Goal: Find specific page/section: Find specific page/section

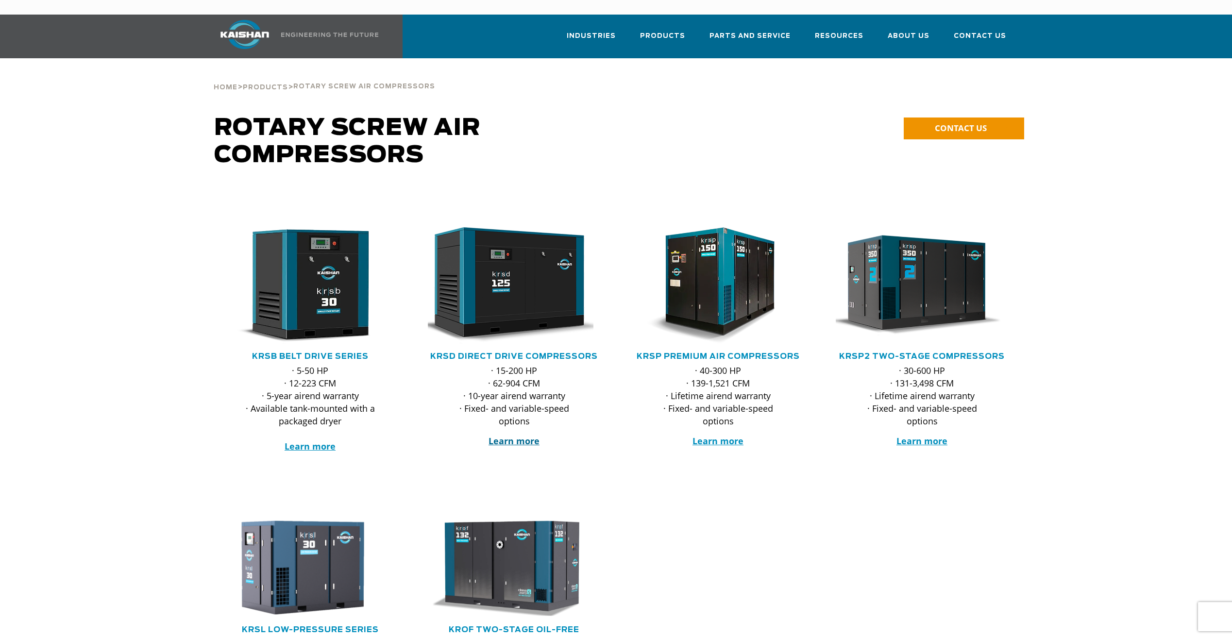
click at [517, 435] on strong "Learn more" at bounding box center [513, 441] width 51 height 12
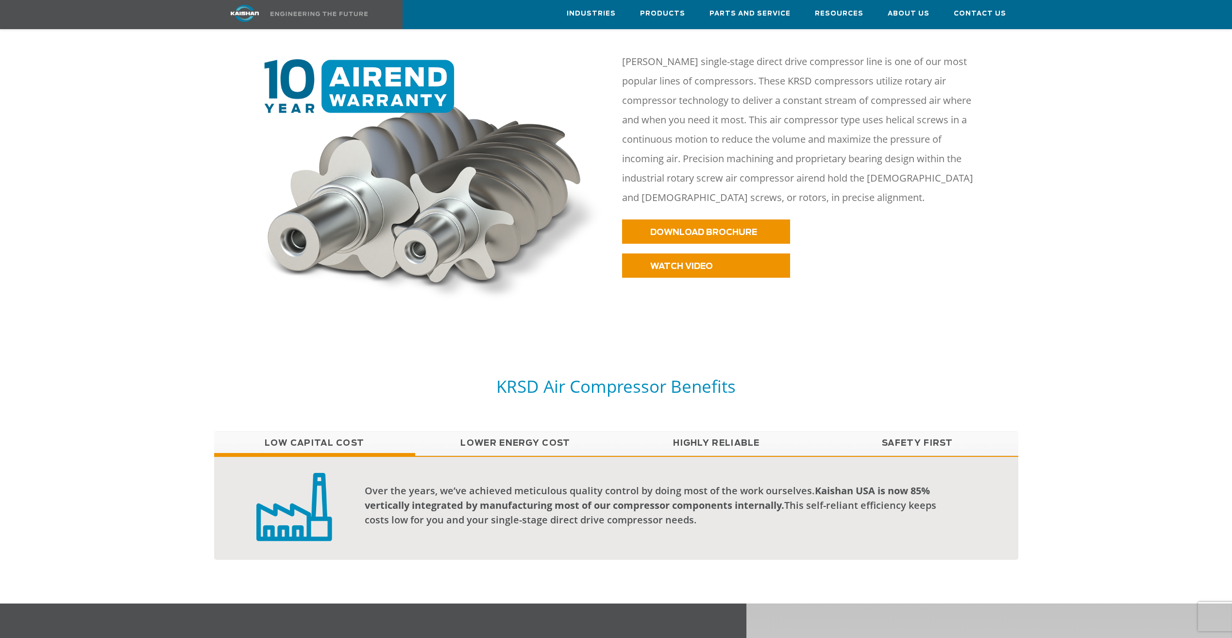
scroll to position [486, 0]
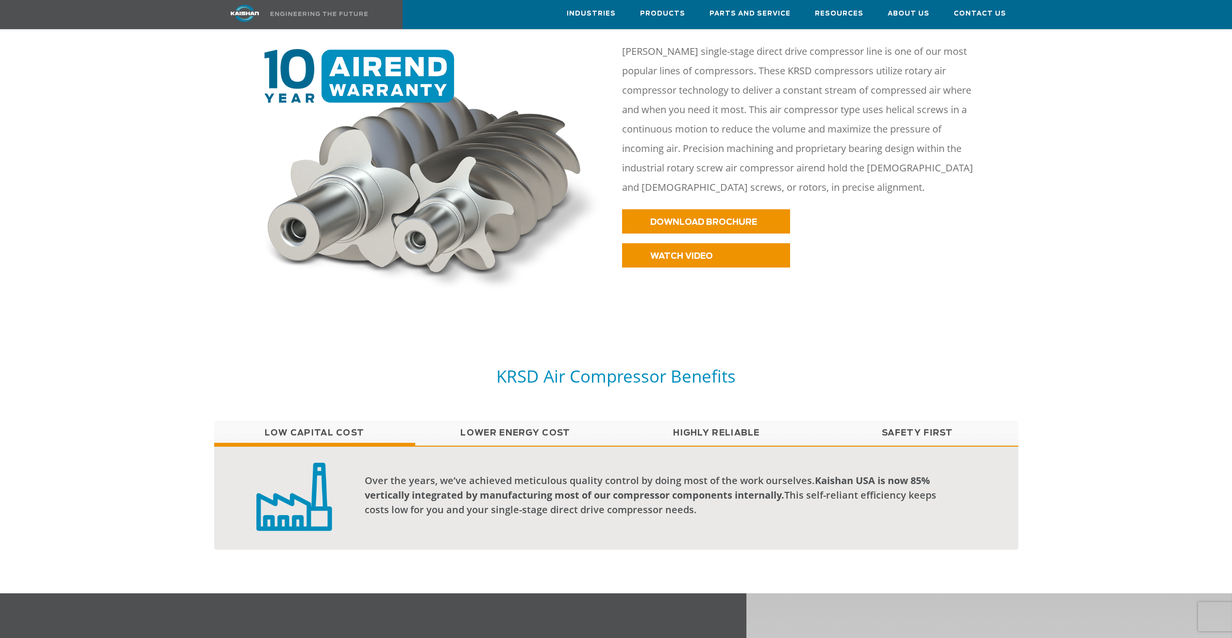
click at [556, 421] on link "Lower Energy Cost" at bounding box center [515, 433] width 201 height 24
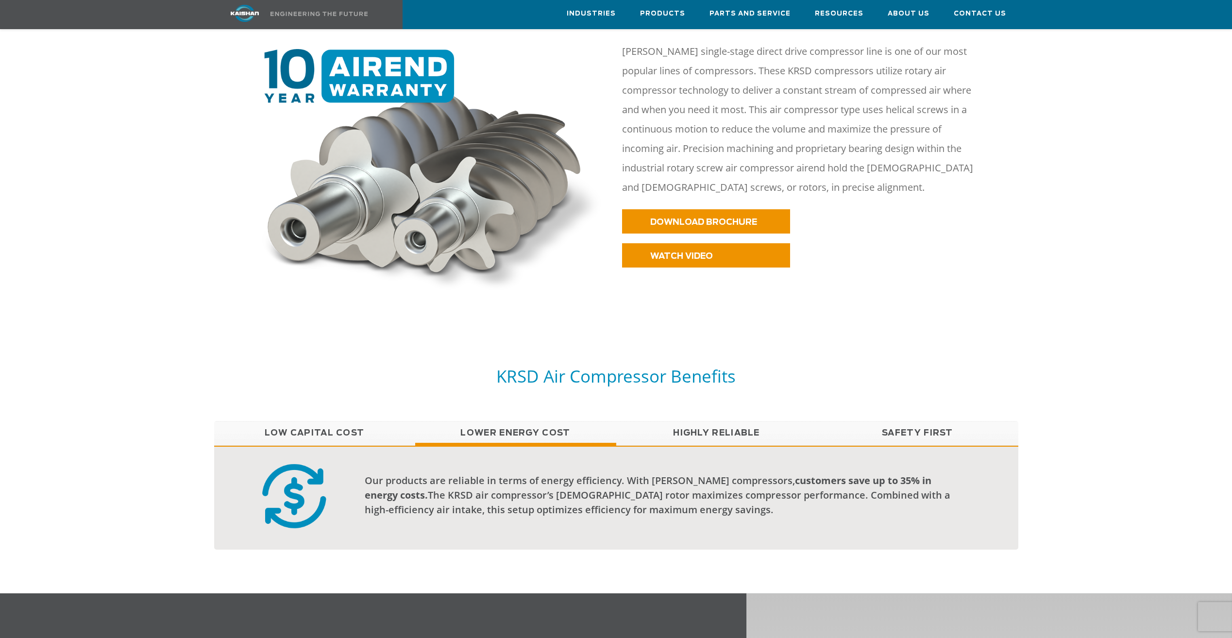
click at [712, 428] on link "Highly Reliable" at bounding box center [716, 433] width 201 height 24
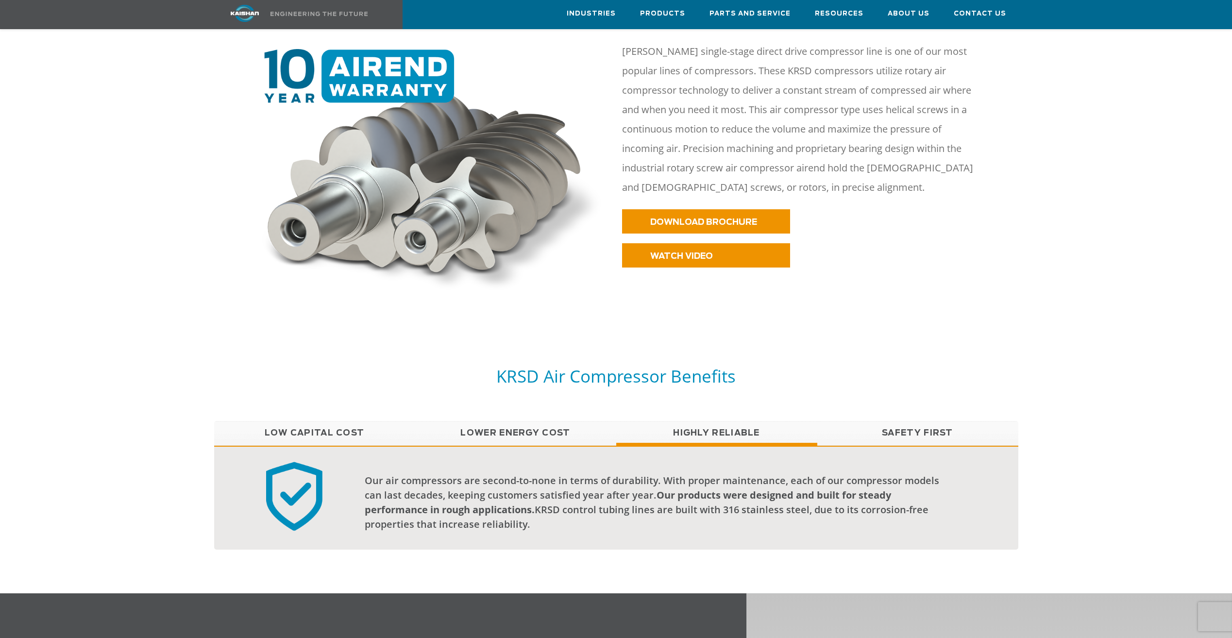
click at [889, 421] on link "Safety First" at bounding box center [917, 433] width 201 height 24
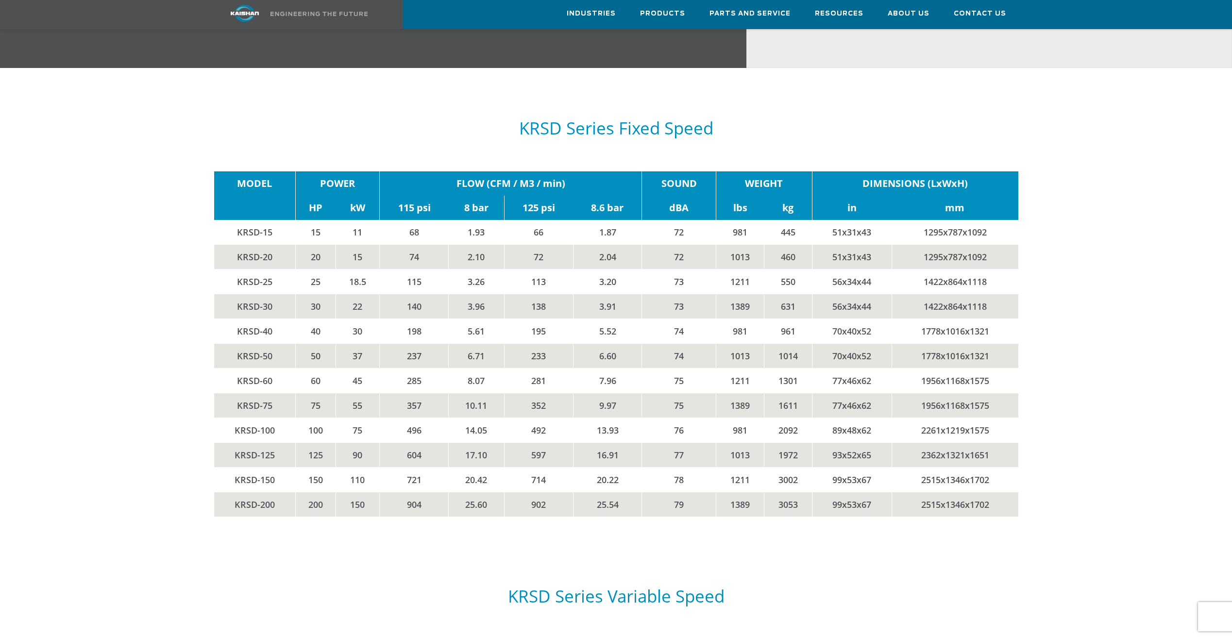
scroll to position [1220, 0]
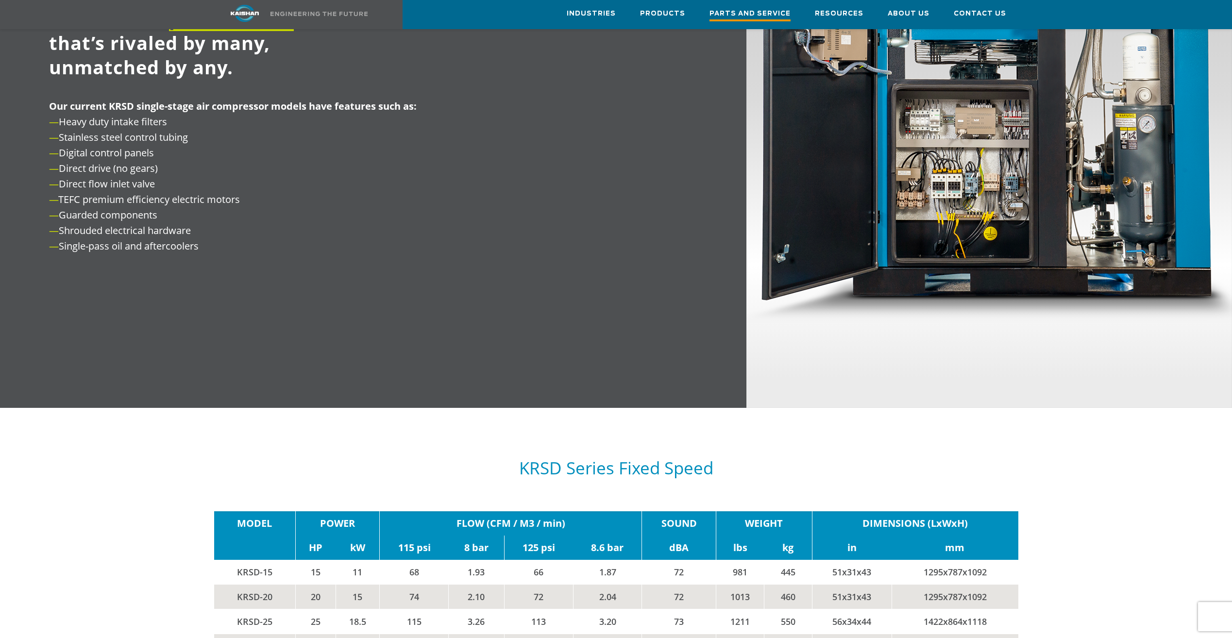
click at [756, 15] on span "Parts and Service" at bounding box center [749, 14] width 81 height 13
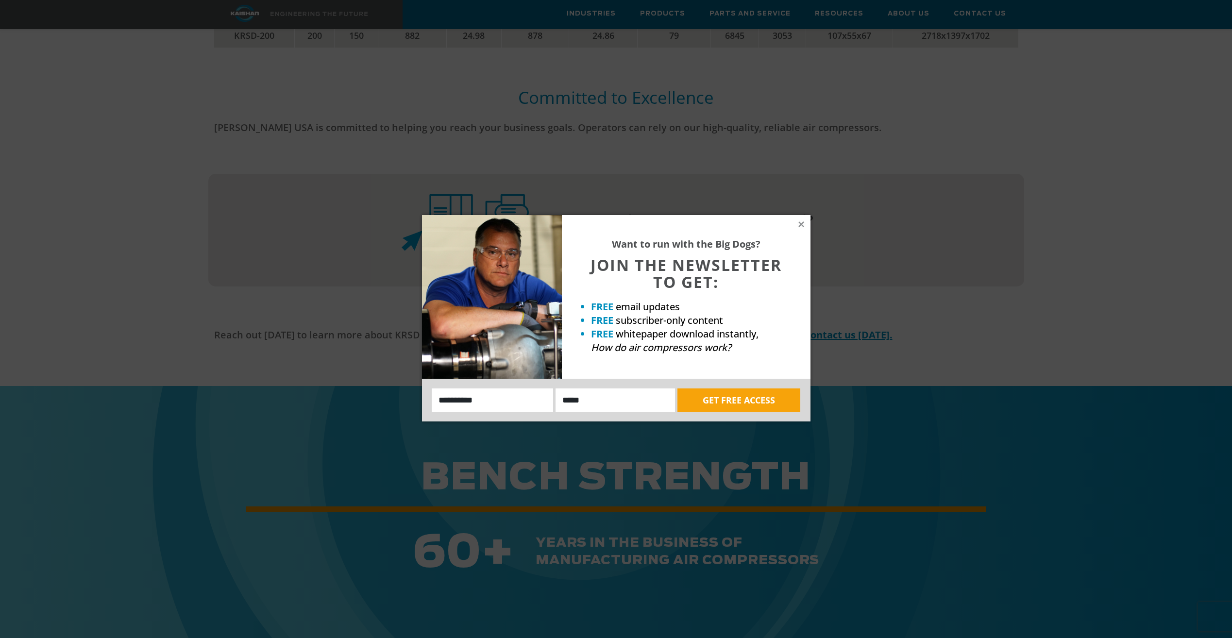
scroll to position [2336, 0]
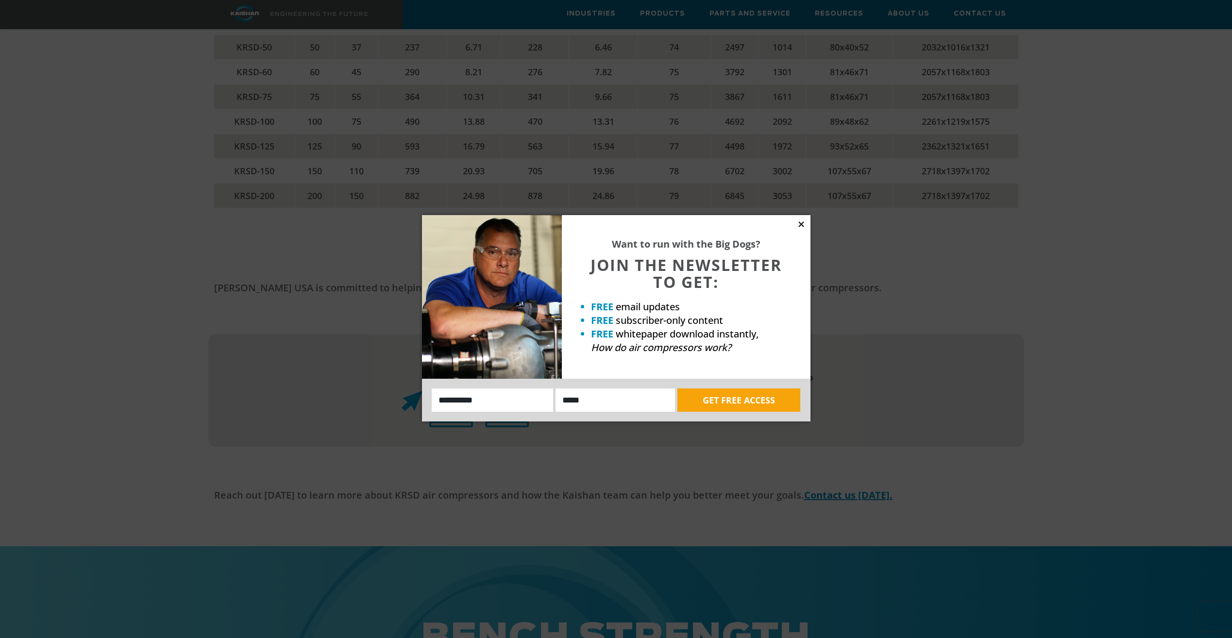
click at [801, 221] on icon at bounding box center [801, 224] width 9 height 9
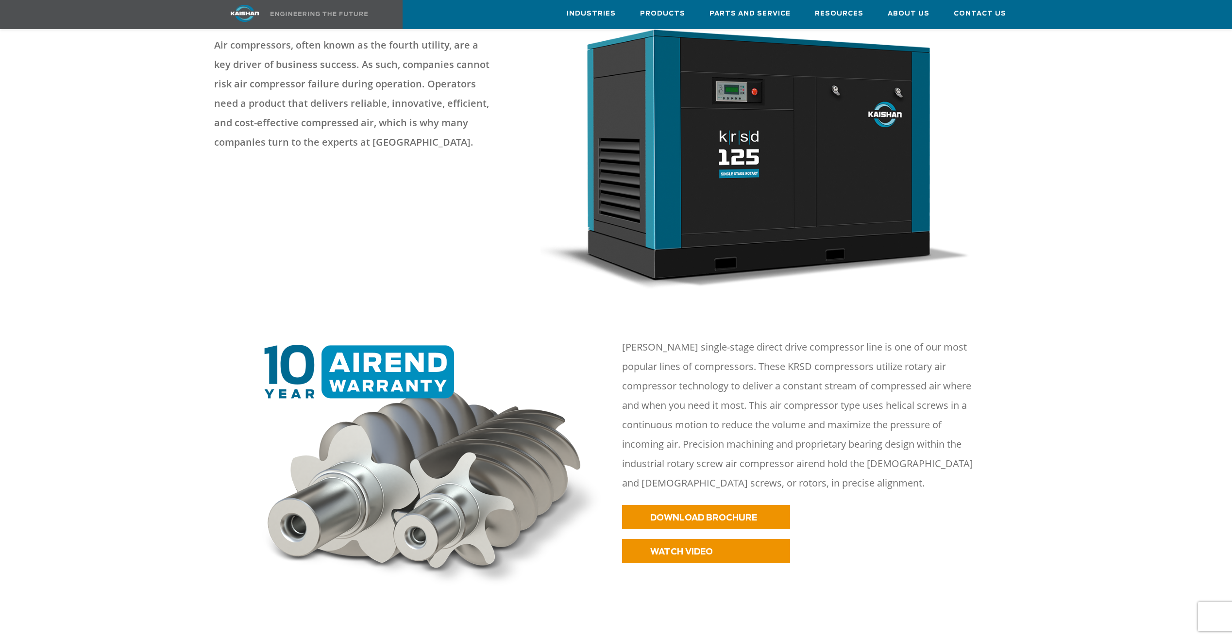
scroll to position [194, 0]
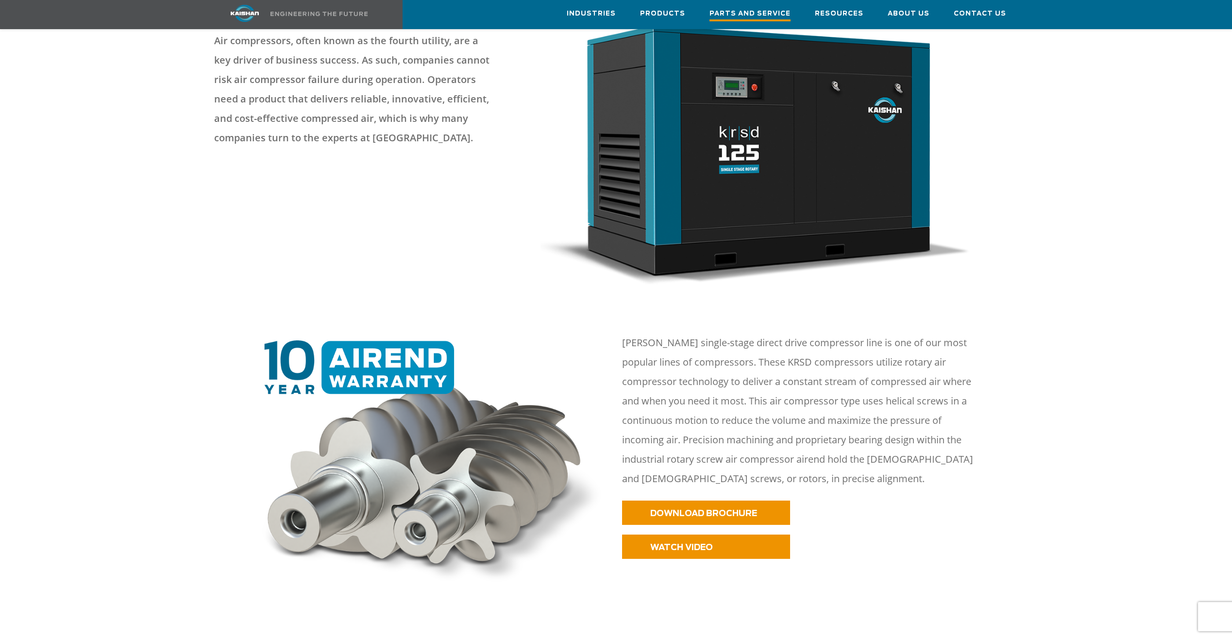
click at [758, 15] on span "Parts and Service" at bounding box center [749, 14] width 81 height 13
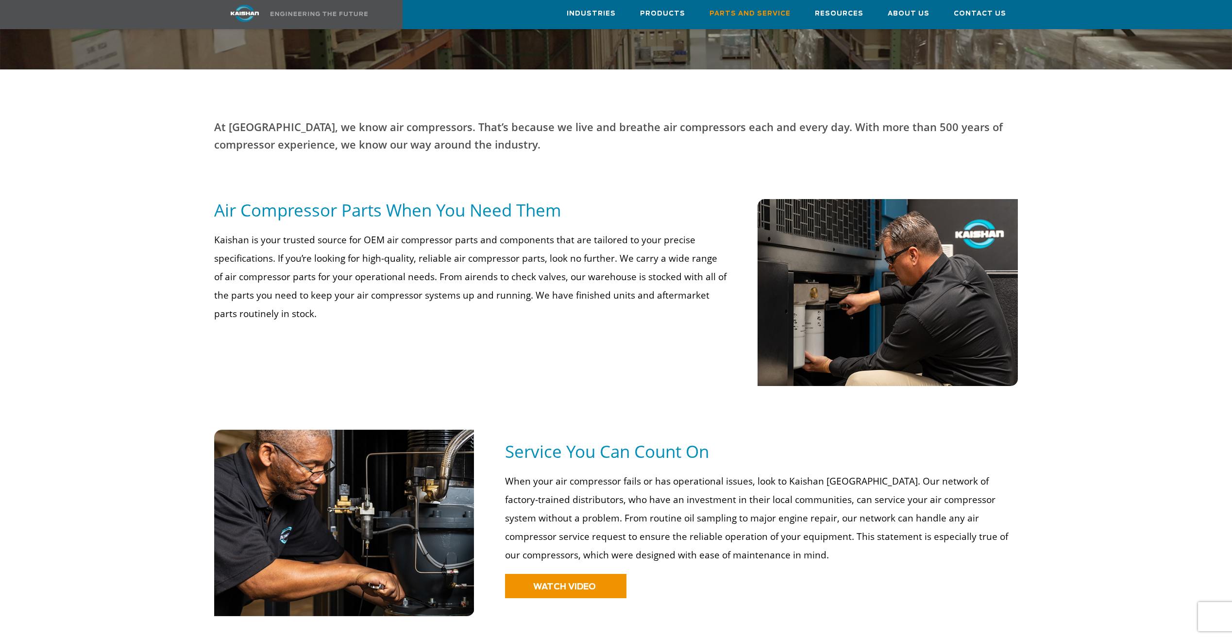
scroll to position [201, 0]
